Goal: Transaction & Acquisition: Purchase product/service

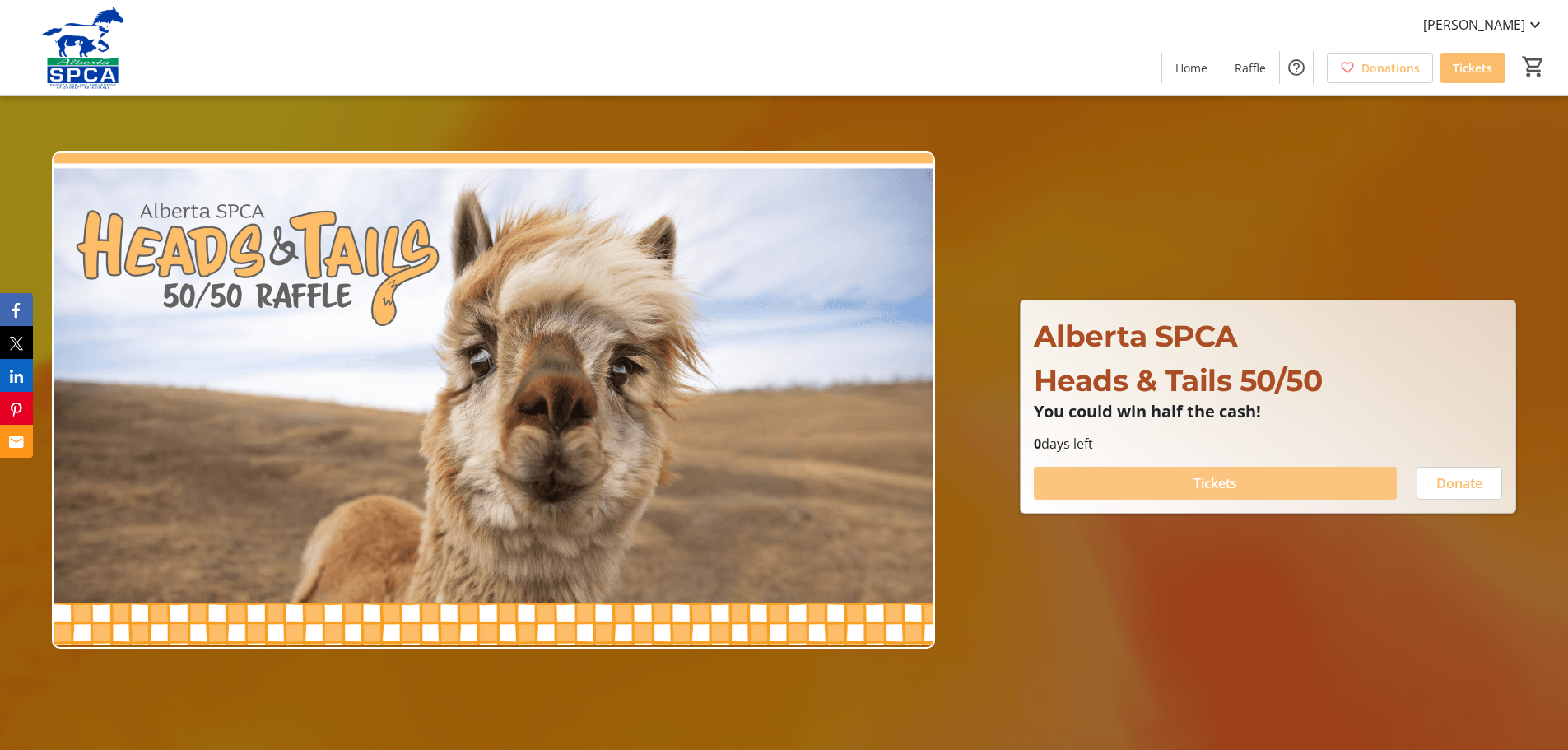
click at [1224, 476] on span "Tickets" at bounding box center [1215, 483] width 43 height 20
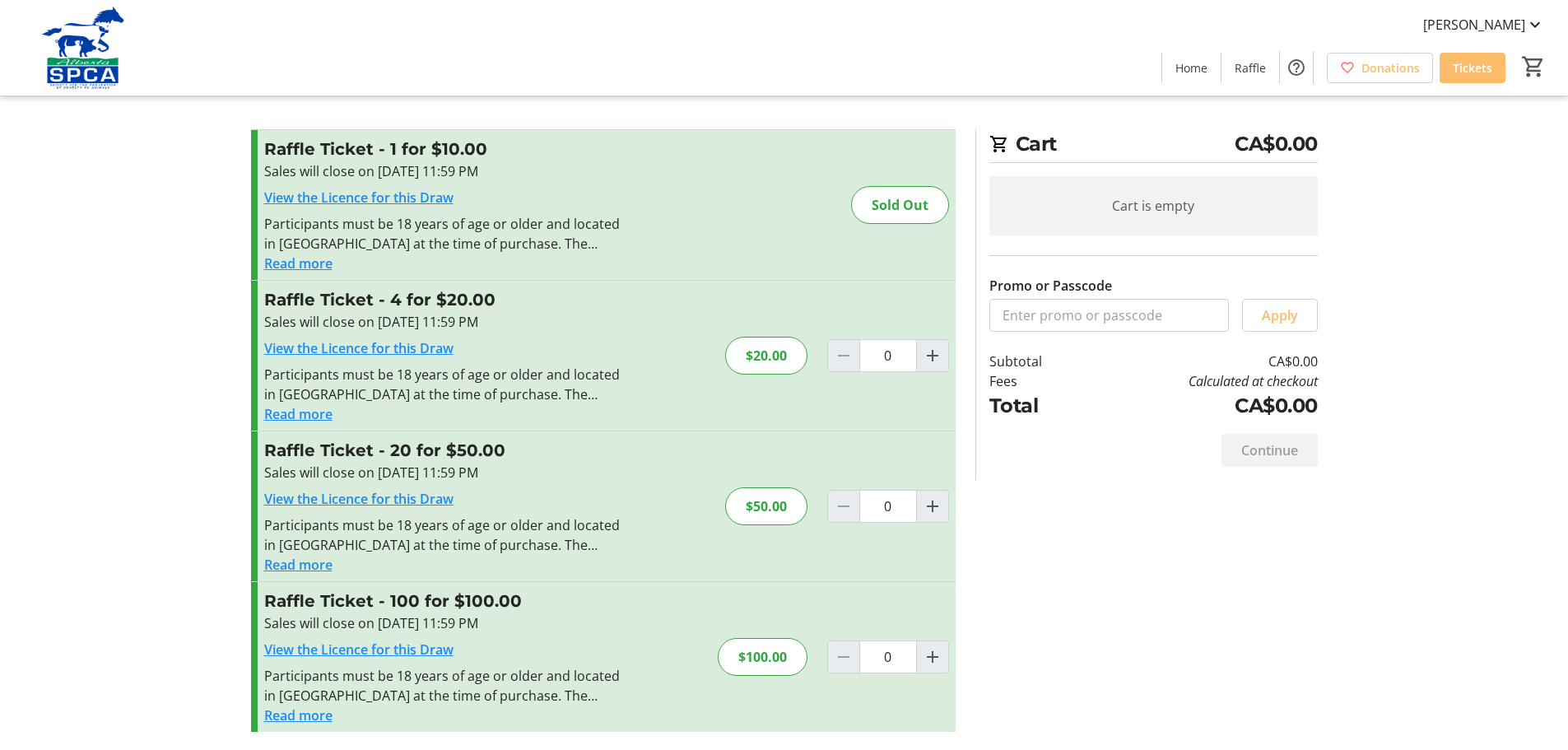
scroll to position [8, 0]
click at [927, 655] on mat-icon "Increment by one" at bounding box center [932, 656] width 20 height 20
type input "1"
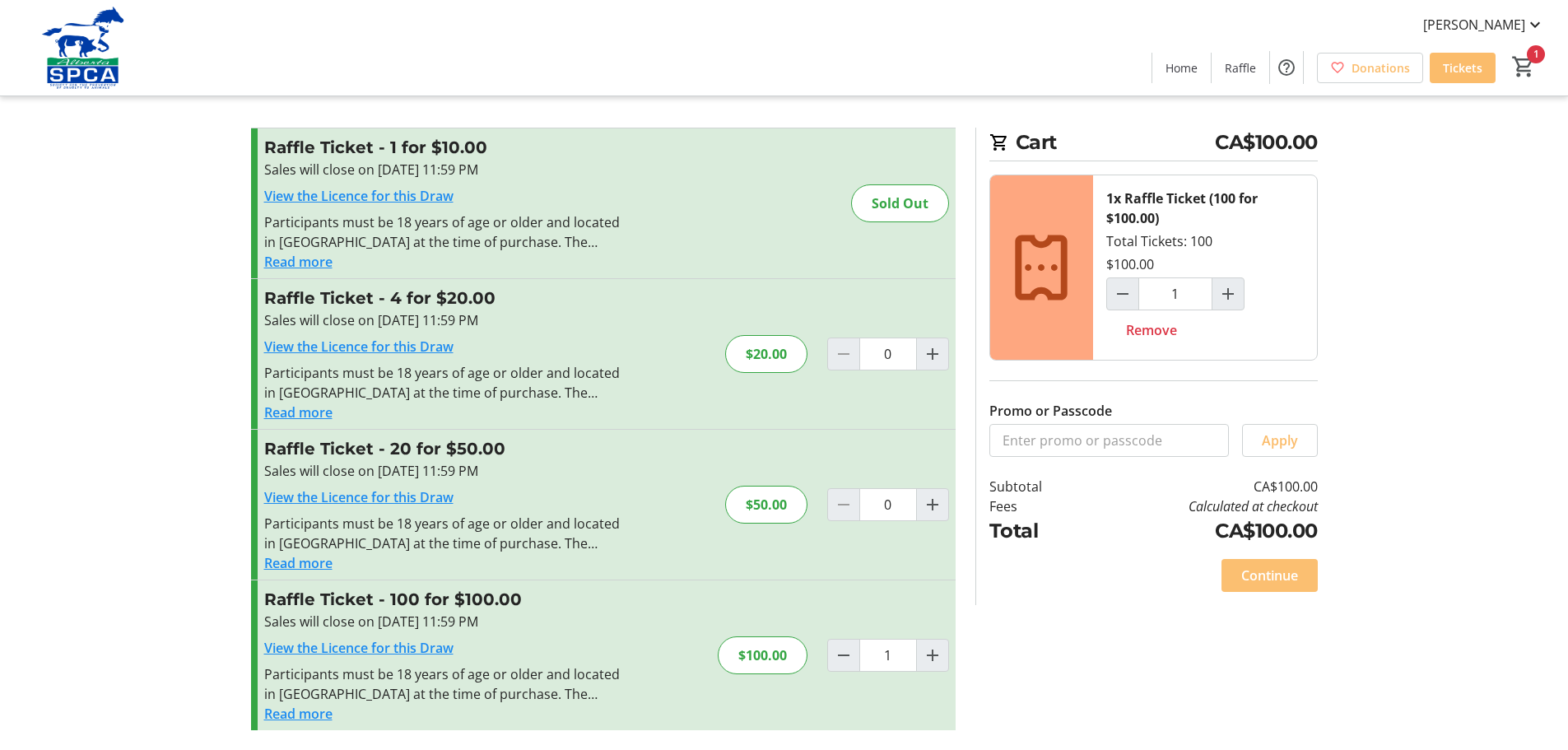
click at [1280, 579] on span "Continue" at bounding box center [1269, 576] width 57 height 20
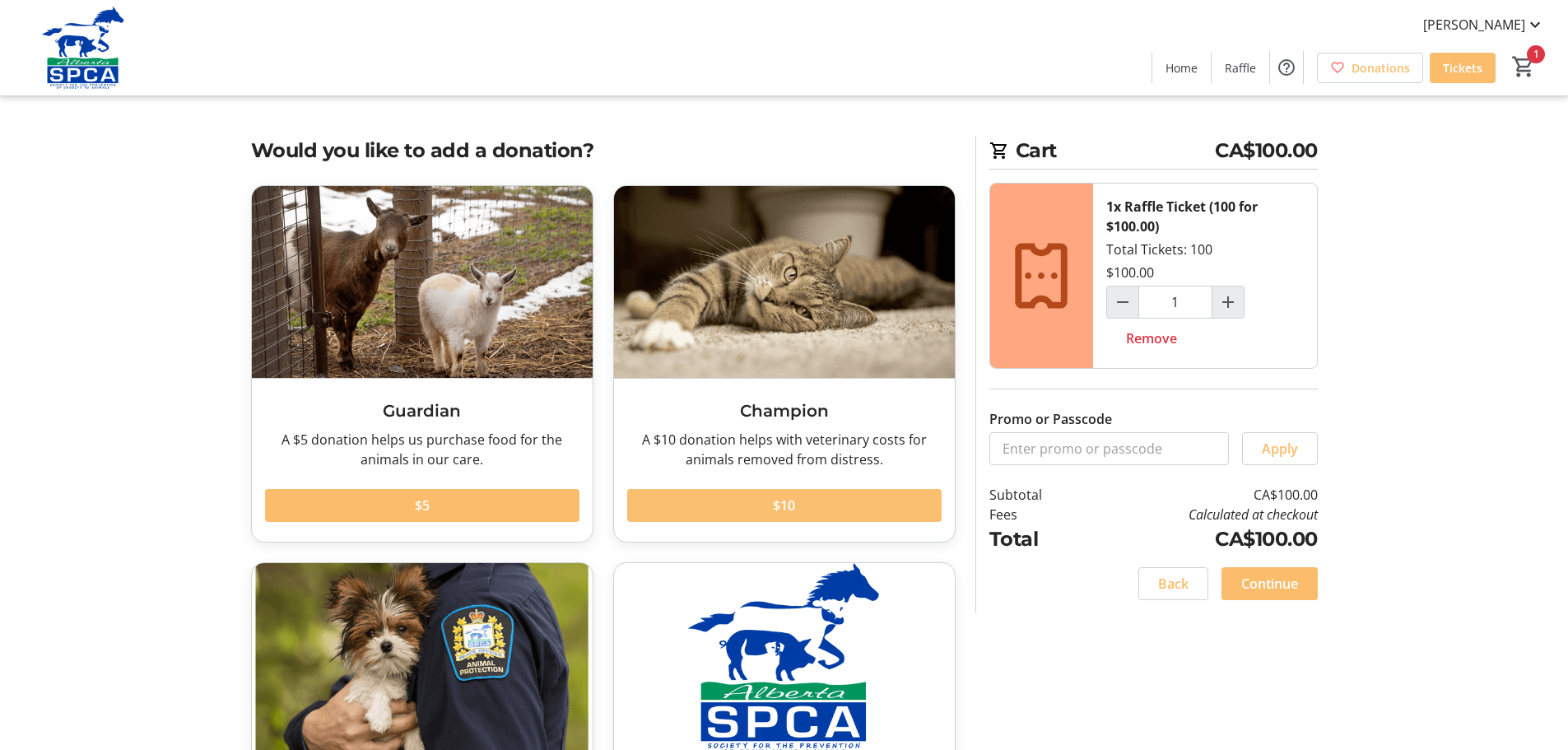
scroll to position [196, 0]
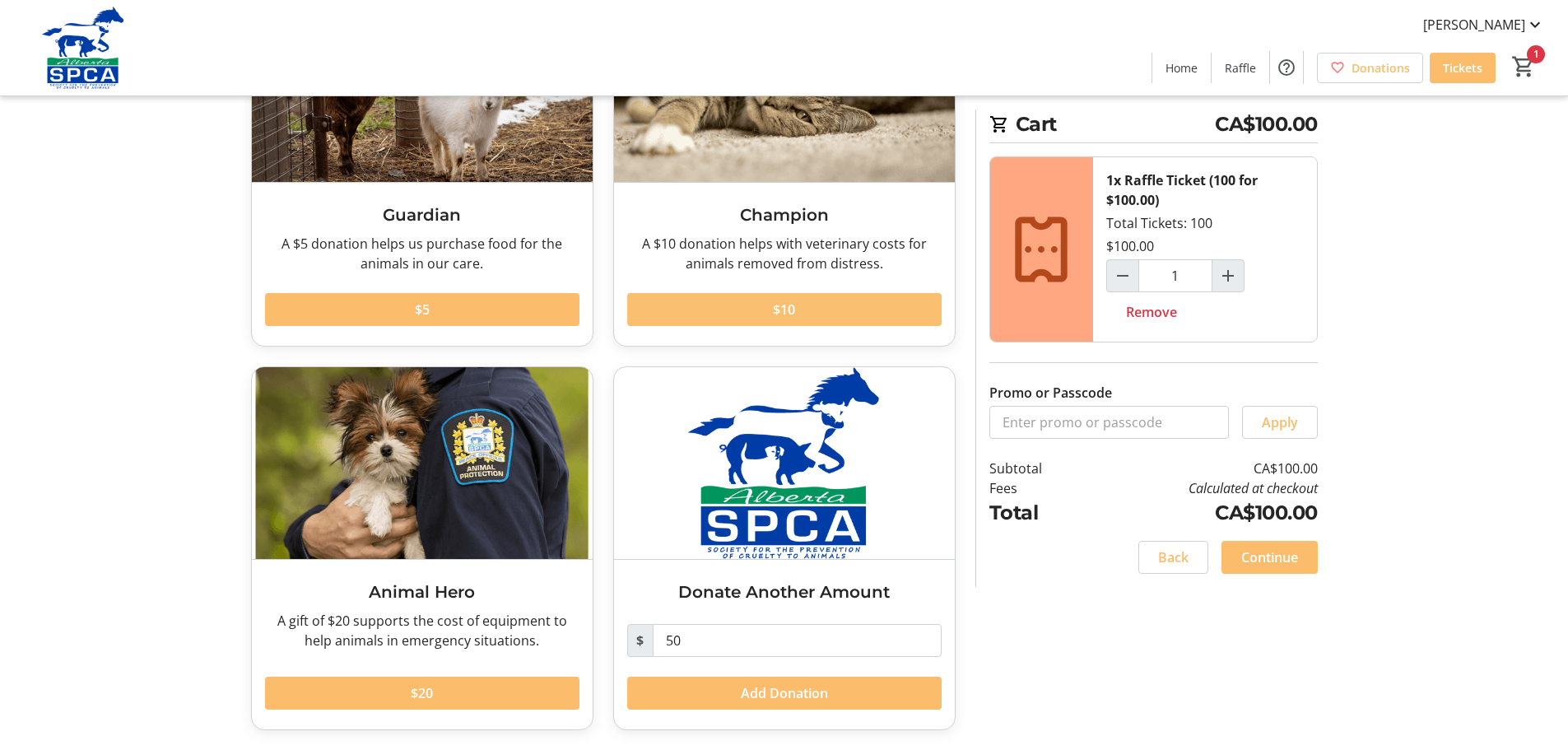
click at [787, 305] on span "$10" at bounding box center [784, 310] width 23 height 20
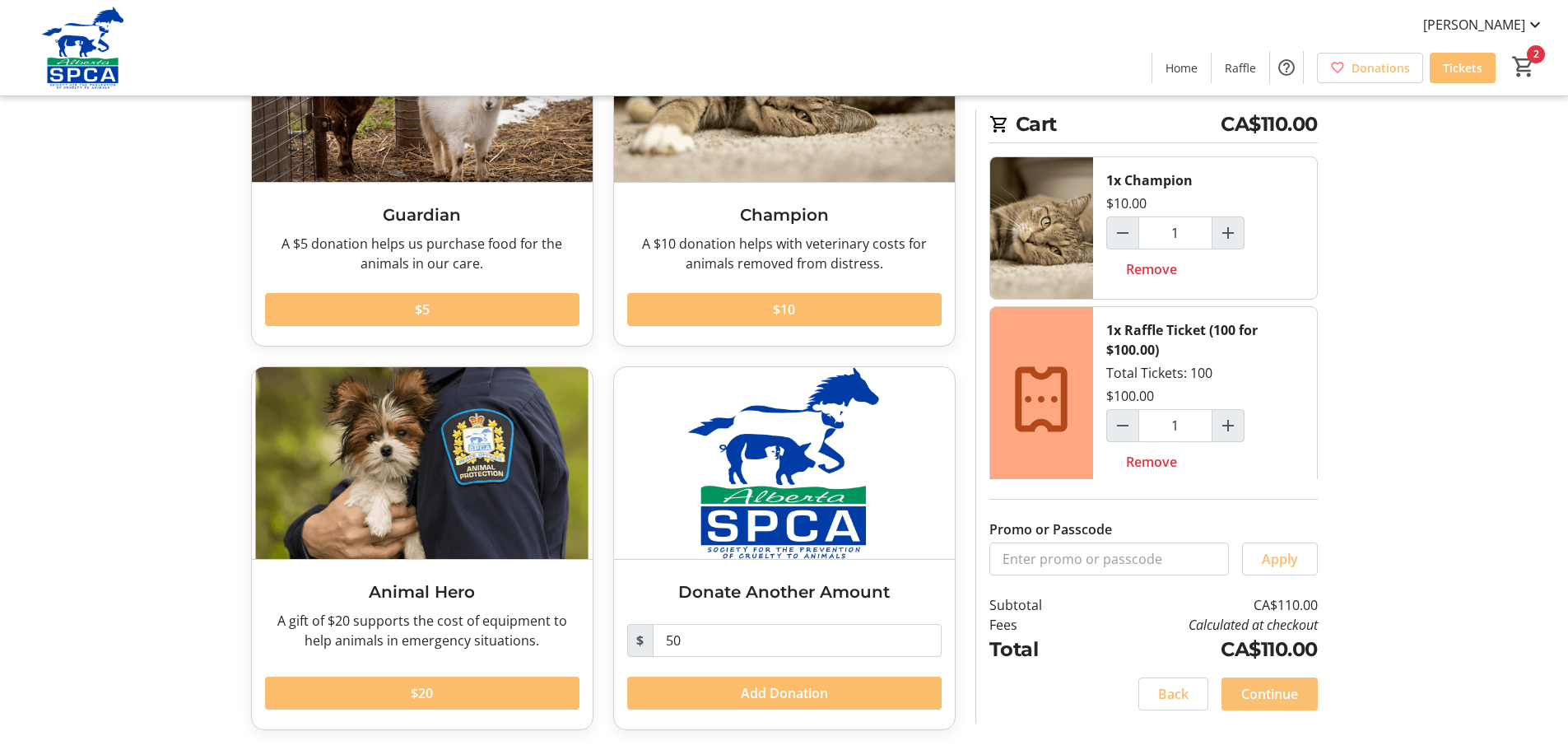
click at [1277, 694] on span "Continue" at bounding box center [1269, 694] width 57 height 20
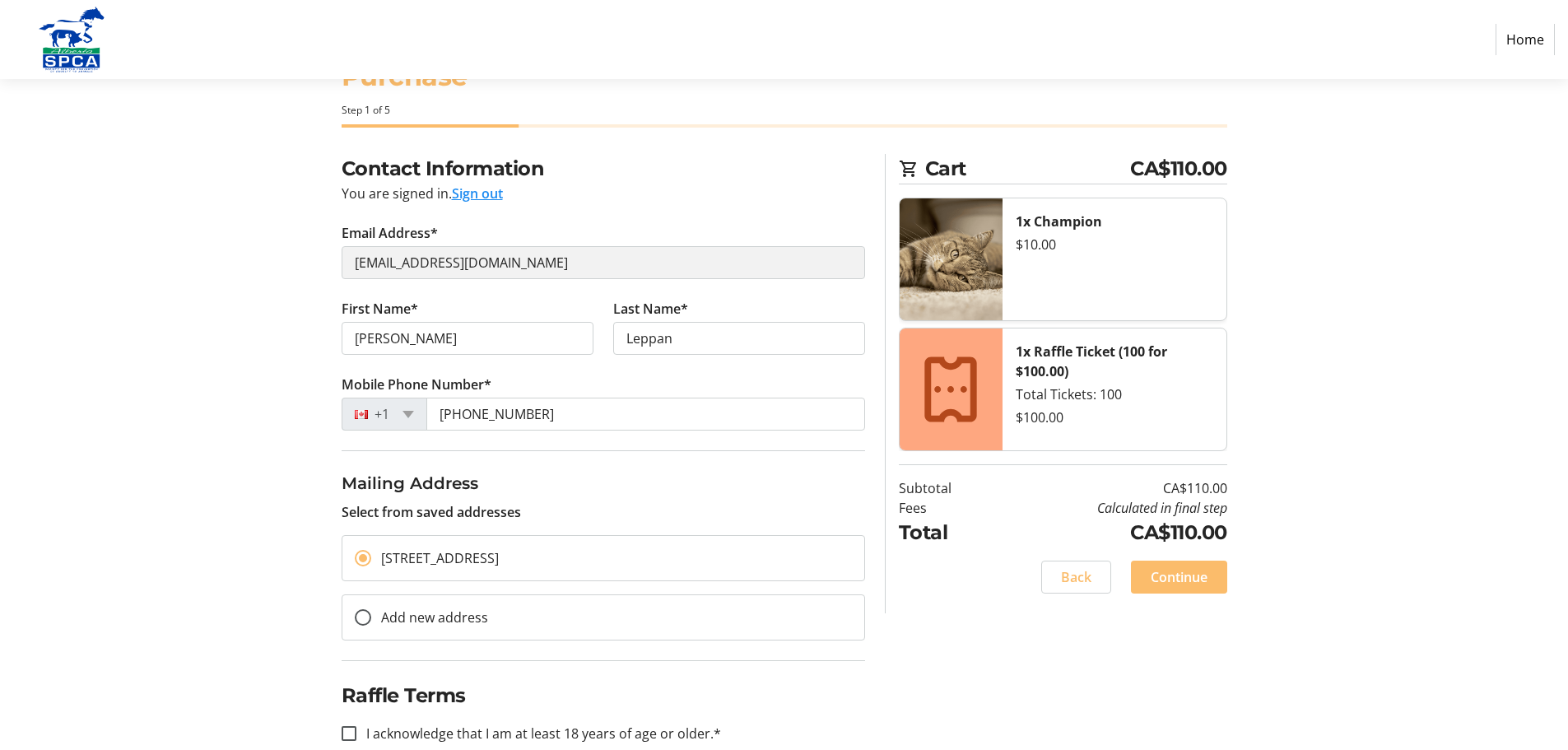
scroll to position [94, 0]
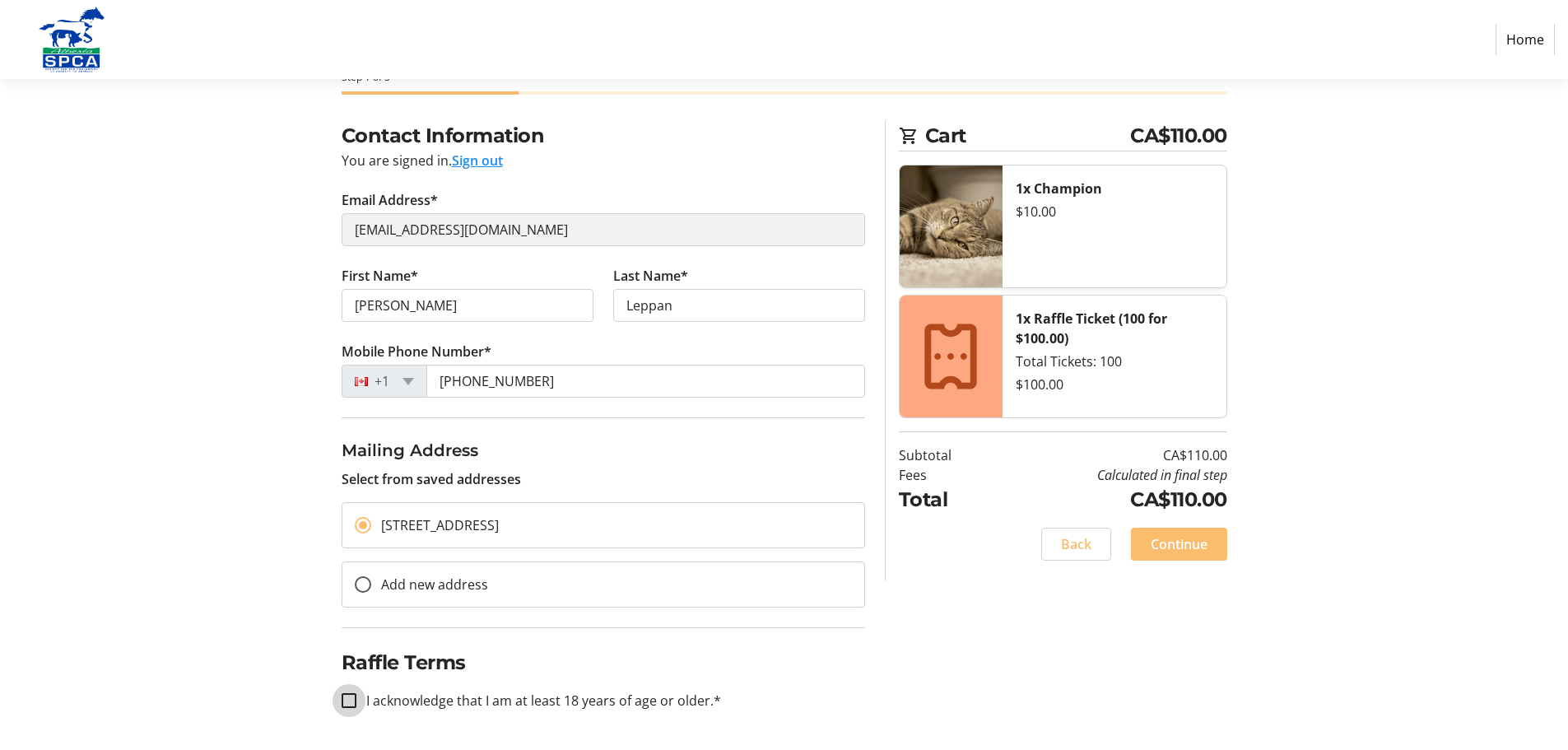
click at [345, 700] on input "I acknowledge that I am at least 18 years of age or older.*" at bounding box center [349, 701] width 15 height 15
checkbox input "true"
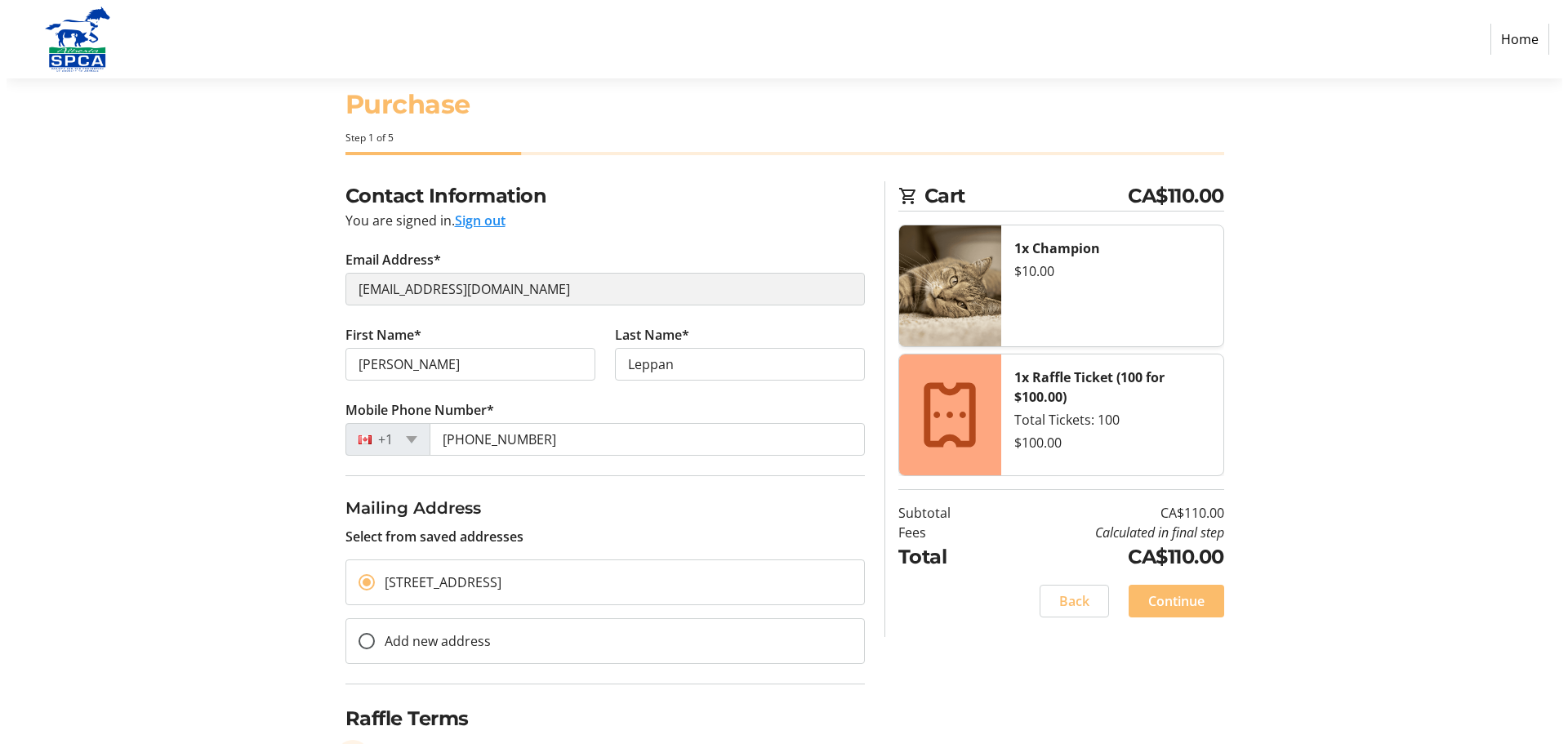
scroll to position [0, 0]
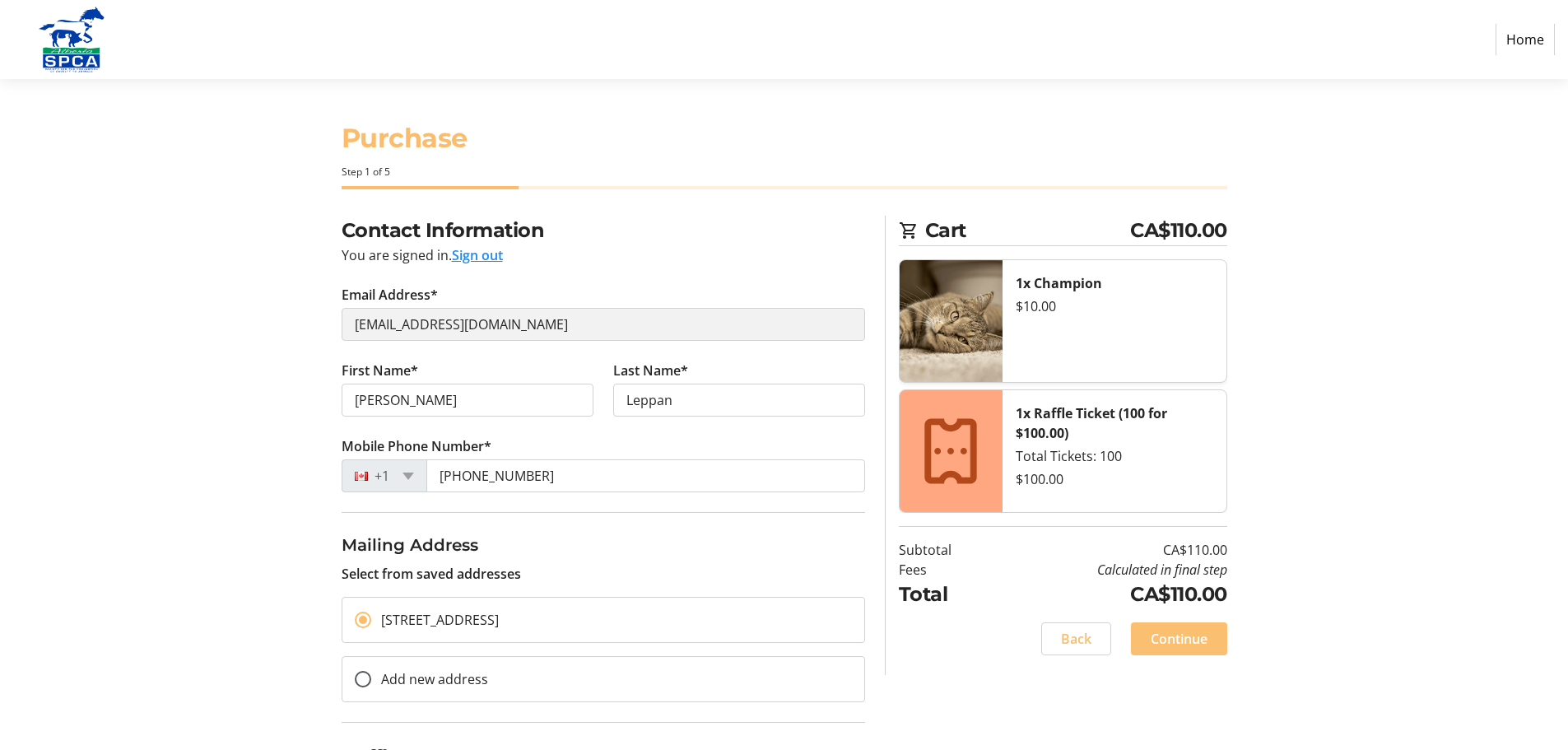
click at [1198, 635] on span "Continue" at bounding box center [1179, 639] width 57 height 20
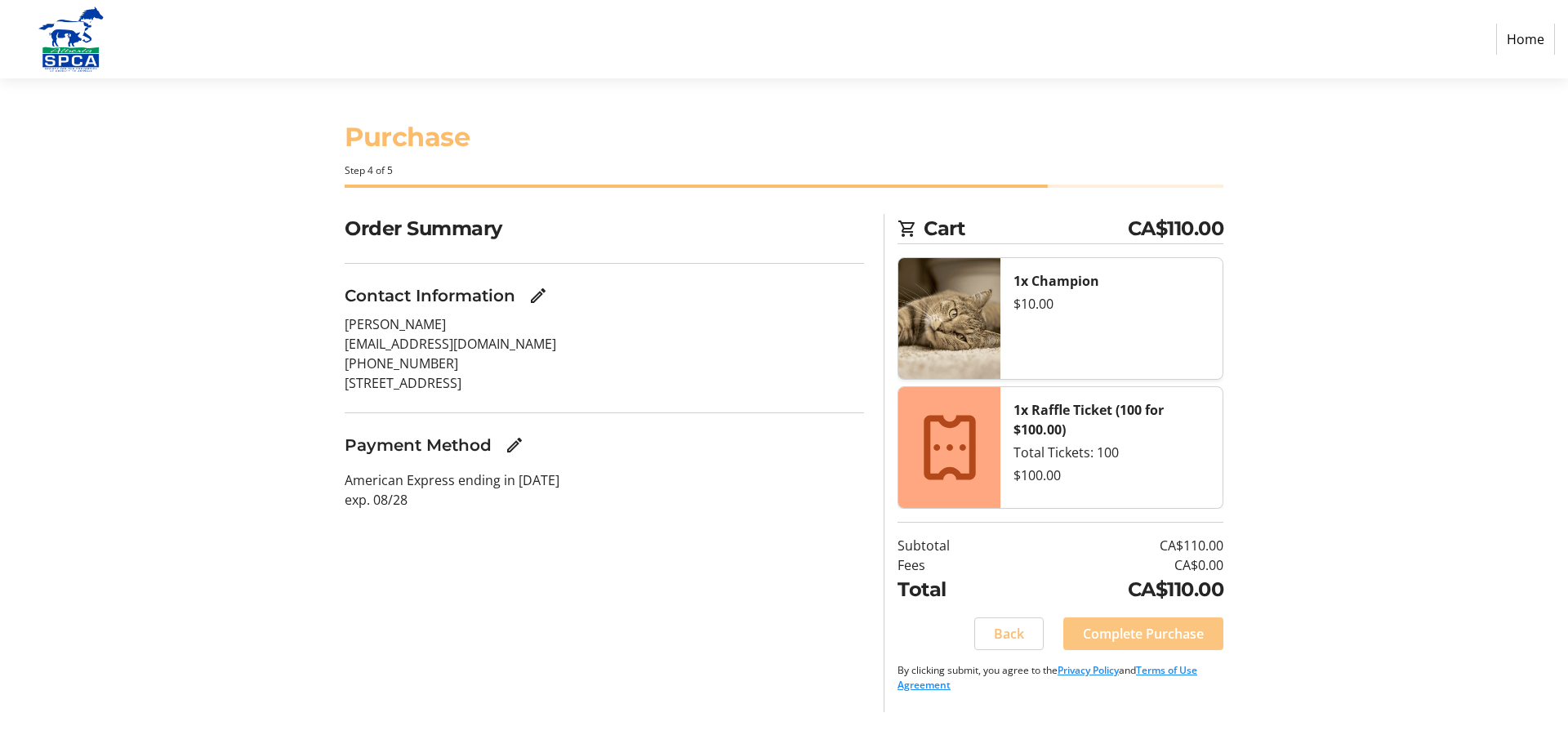
click at [1169, 631] on span "Complete Purchase" at bounding box center [1143, 634] width 121 height 20
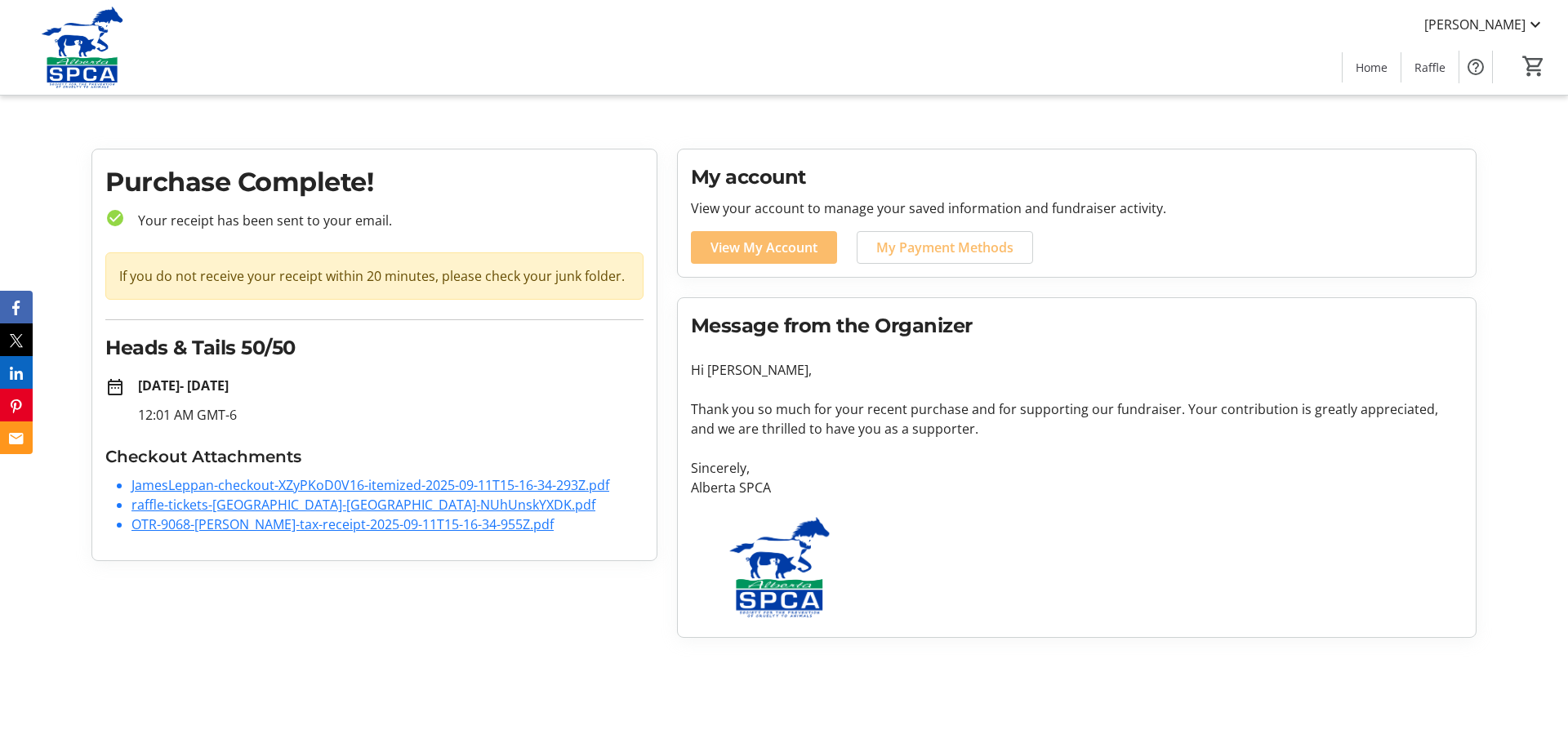
click at [324, 502] on link "raffle-tickets-[GEOGRAPHIC_DATA]-[GEOGRAPHIC_DATA]-NUhUnskYXDK.pdf" at bounding box center [363, 505] width 463 height 18
click at [439, 480] on link "JamesLeppan-checkout-XZyPKoD0V16-itemized-2025-09-11T15-16-34-293Z.pdf" at bounding box center [370, 485] width 477 height 18
click at [430, 522] on link "OTR-9068-[PERSON_NAME]-tax-receipt-2025-09-11T15-16-34-955Z.pdf" at bounding box center [343, 525] width 422 height 18
